Goal: Task Accomplishment & Management: Use online tool/utility

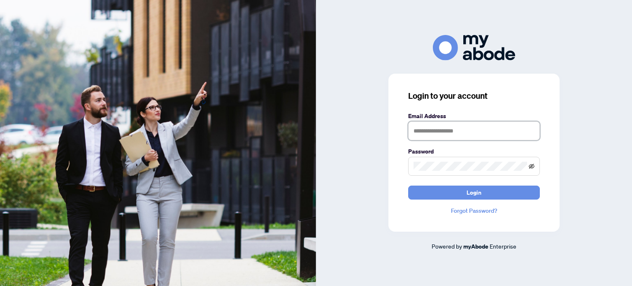
type input "**********"
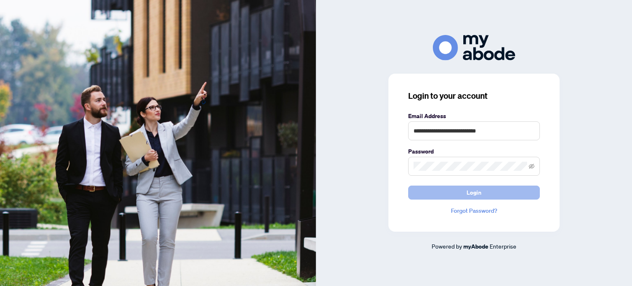
click at [494, 191] on button "Login" at bounding box center [474, 193] width 132 height 14
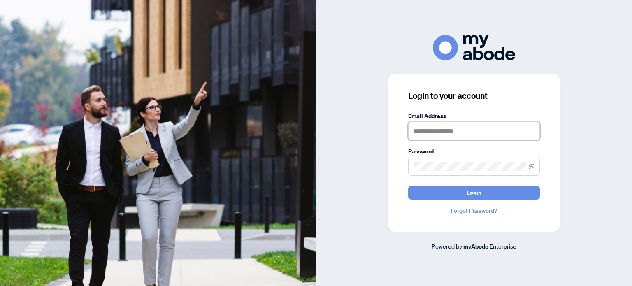
type input "**********"
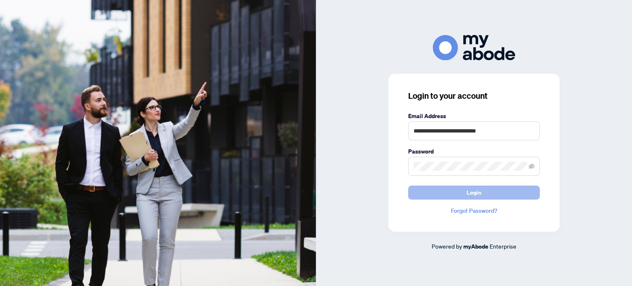
click at [507, 197] on button "Login" at bounding box center [474, 193] width 132 height 14
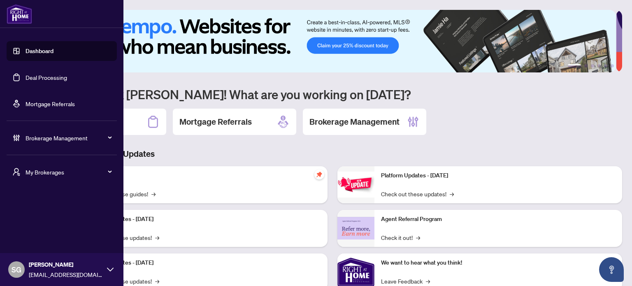
click at [80, 139] on span "Brokerage Management" at bounding box center [69, 137] width 86 height 9
click at [59, 79] on link "Deal Processing" at bounding box center [47, 77] width 42 height 7
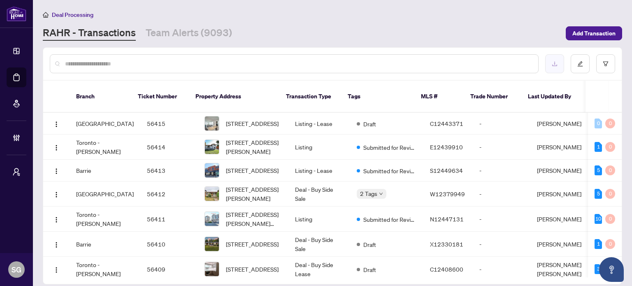
click at [559, 65] on button "button" at bounding box center [555, 63] width 19 height 19
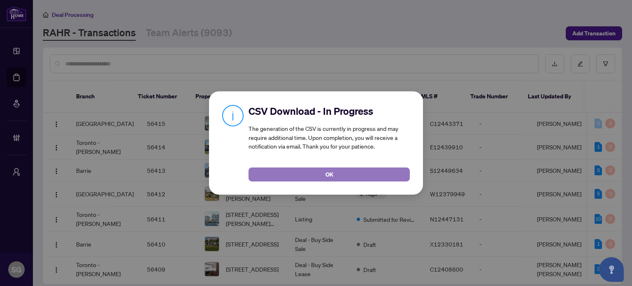
click at [320, 172] on button "OK" at bounding box center [329, 175] width 161 height 14
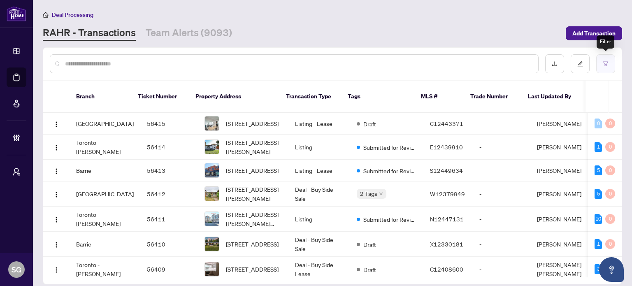
click at [609, 69] on button "button" at bounding box center [606, 63] width 19 height 19
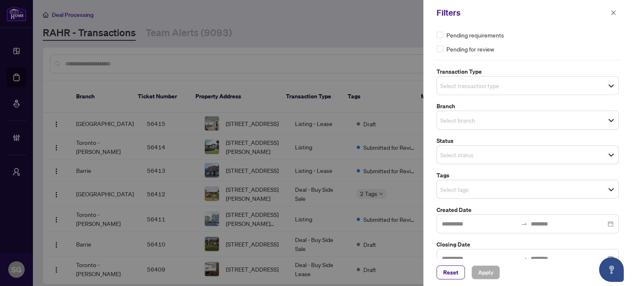
scroll to position [41, 0]
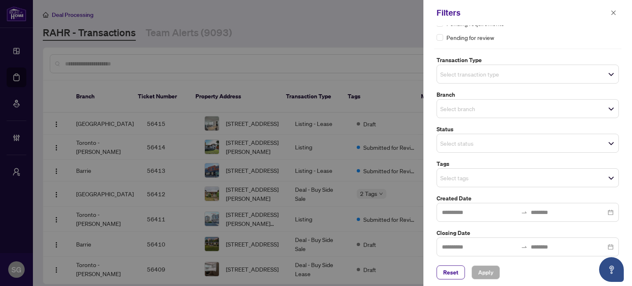
click at [480, 79] on span "Select transaction type" at bounding box center [528, 74] width 182 height 12
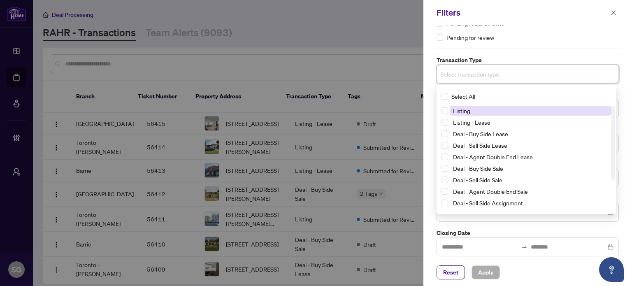
click at [469, 114] on span "Listing" at bounding box center [461, 110] width 17 height 7
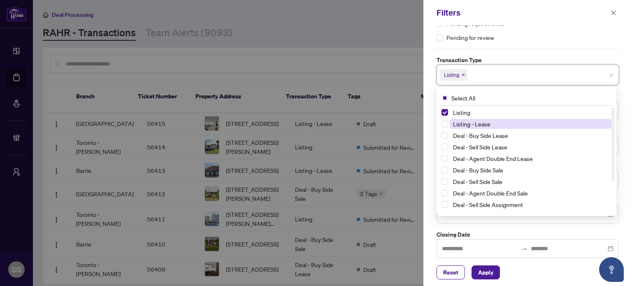
click at [466, 125] on span "Listing - Lease" at bounding box center [471, 123] width 37 height 7
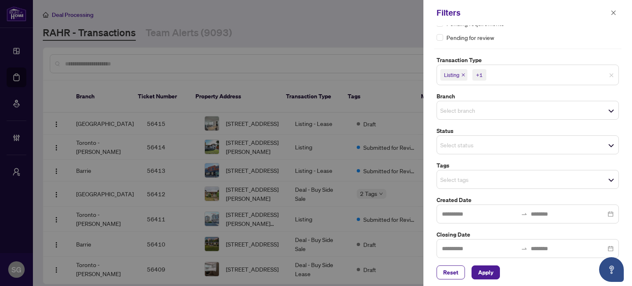
click at [522, 271] on div "Reset Apply" at bounding box center [528, 273] width 182 height 14
click at [479, 148] on input "search" at bounding box center [470, 145] width 58 height 10
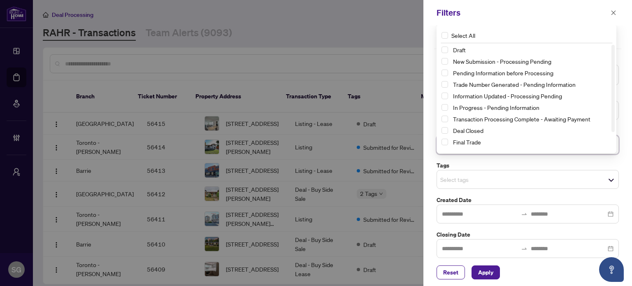
click at [487, 182] on input "search" at bounding box center [470, 180] width 58 height 10
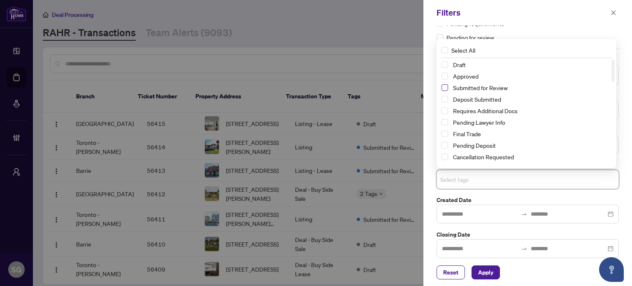
click at [446, 86] on span "Select Submitted for Review" at bounding box center [445, 87] width 7 height 7
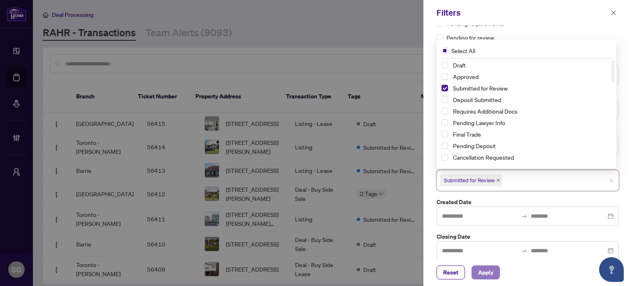
click at [487, 267] on span "Apply" at bounding box center [485, 272] width 15 height 13
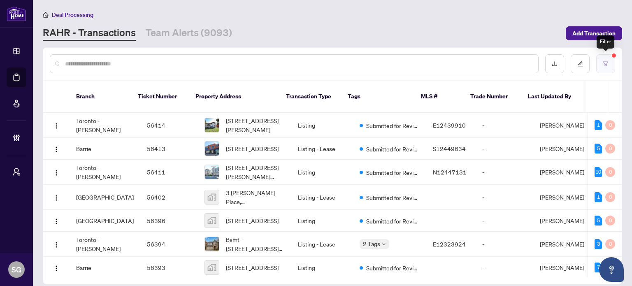
click at [614, 67] on button "button" at bounding box center [606, 63] width 19 height 19
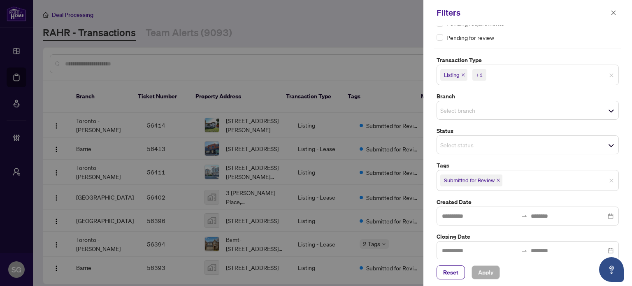
click at [381, 44] on div at bounding box center [316, 143] width 632 height 286
click at [609, 12] on button "button" at bounding box center [614, 13] width 11 height 10
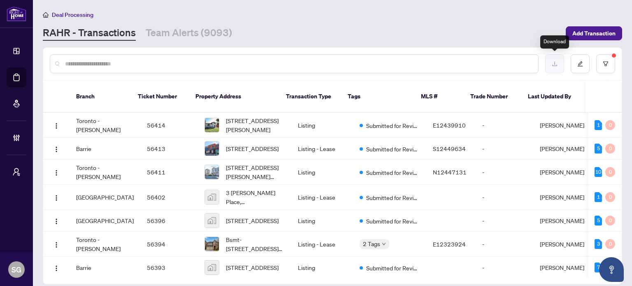
click at [552, 61] on icon "download" at bounding box center [555, 64] width 6 height 6
